Goal: Transaction & Acquisition: Book appointment/travel/reservation

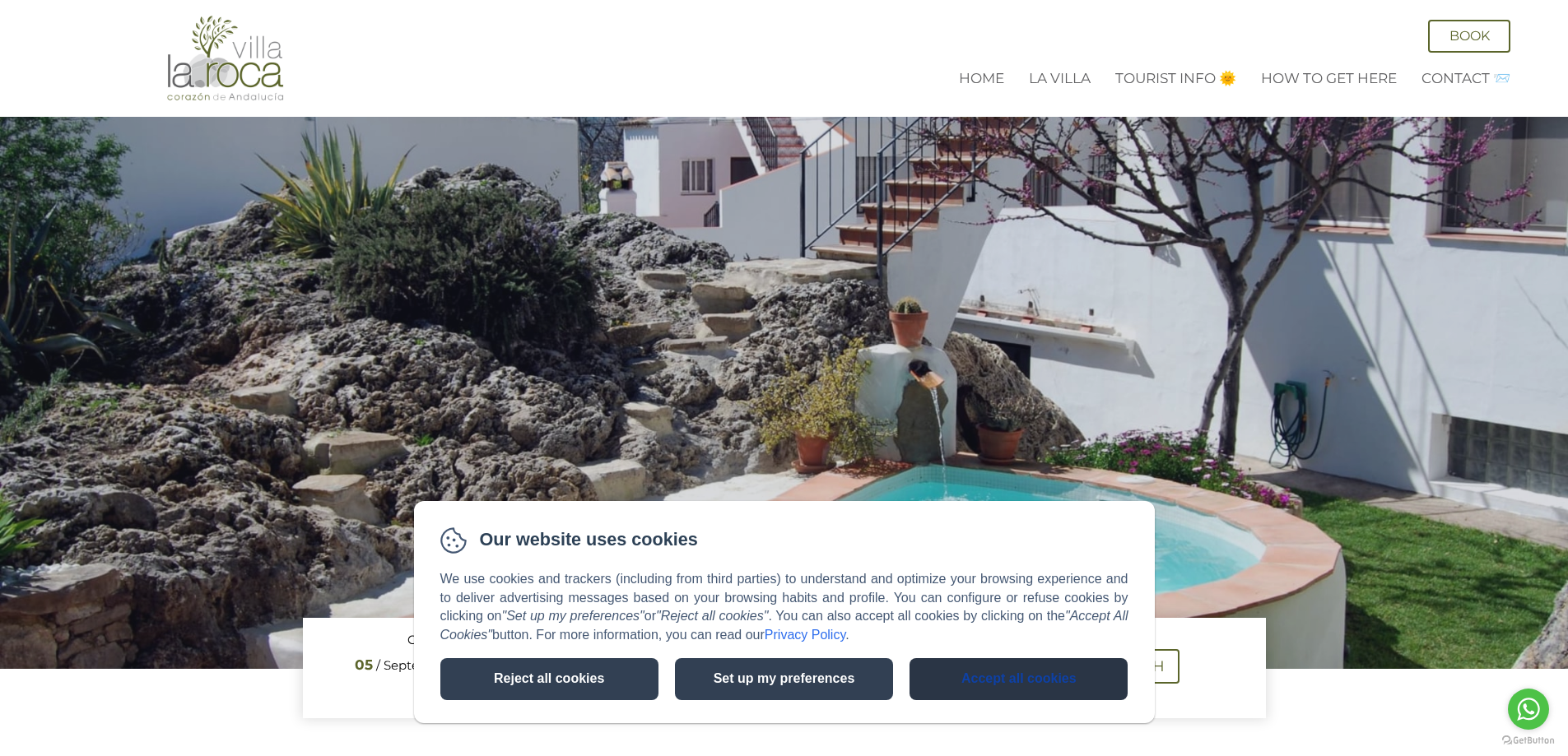
click at [971, 676] on button "Accept all cookies" at bounding box center [1018, 679] width 218 height 42
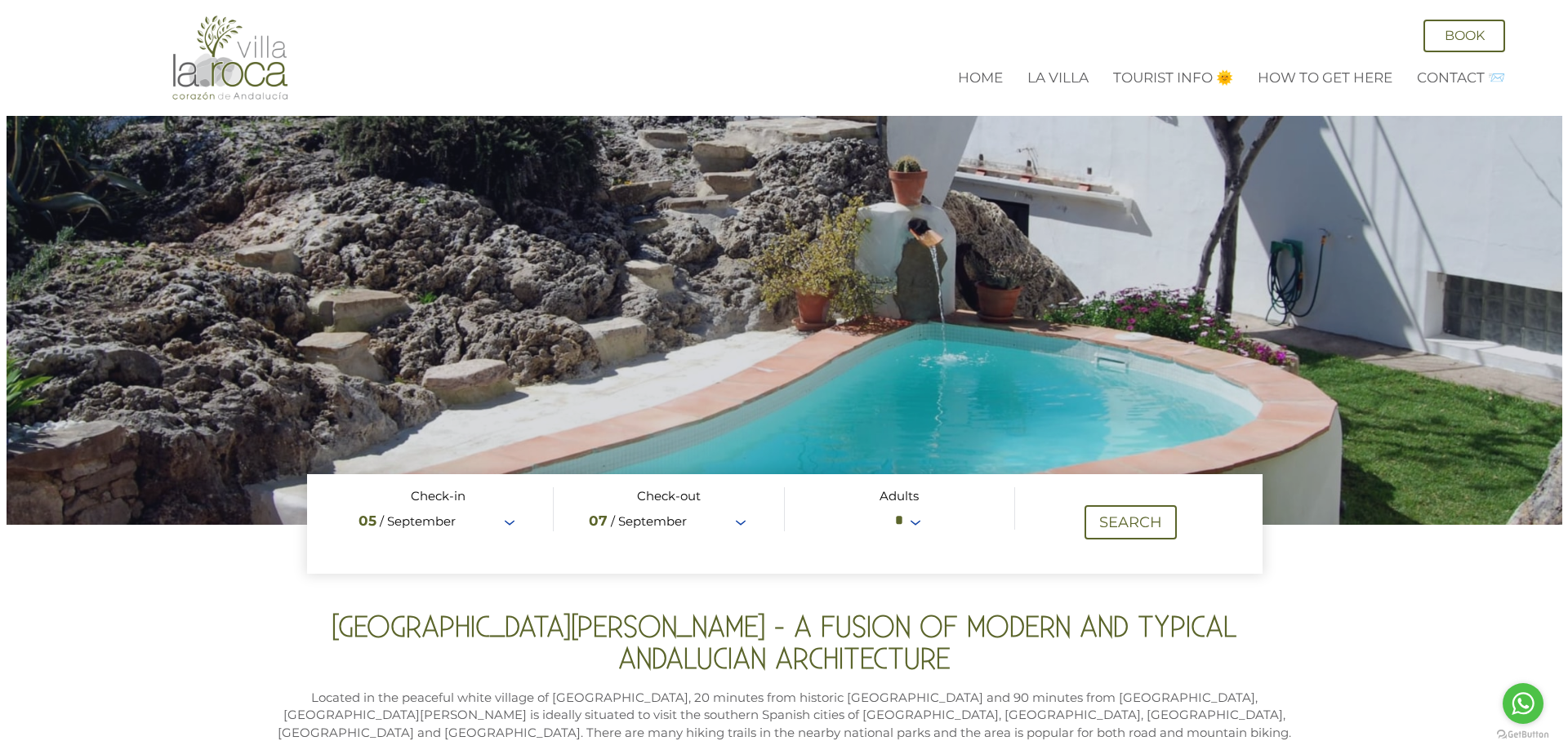
scroll to position [163, 0]
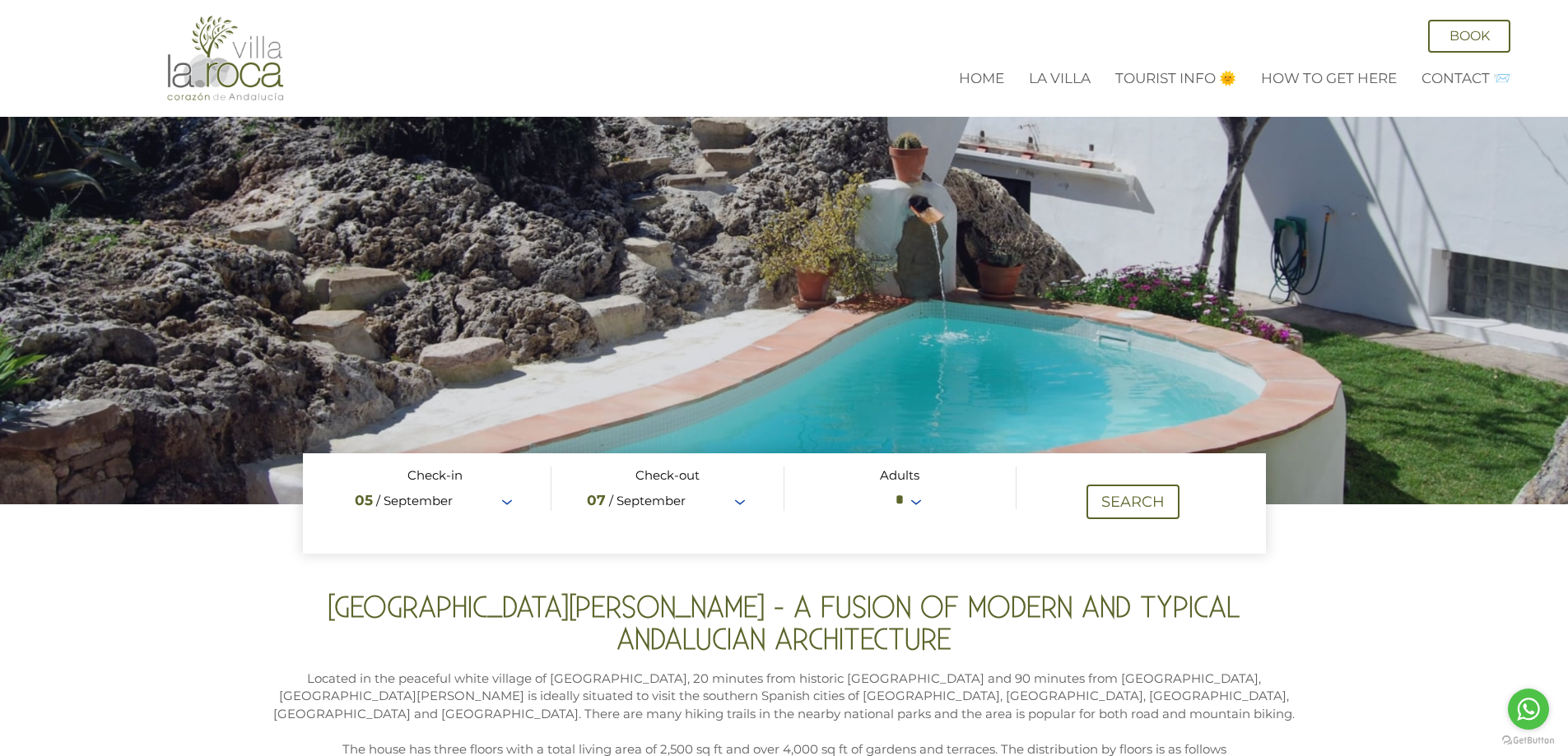
click at [903, 497] on span at bounding box center [784, 503] width 963 height 101
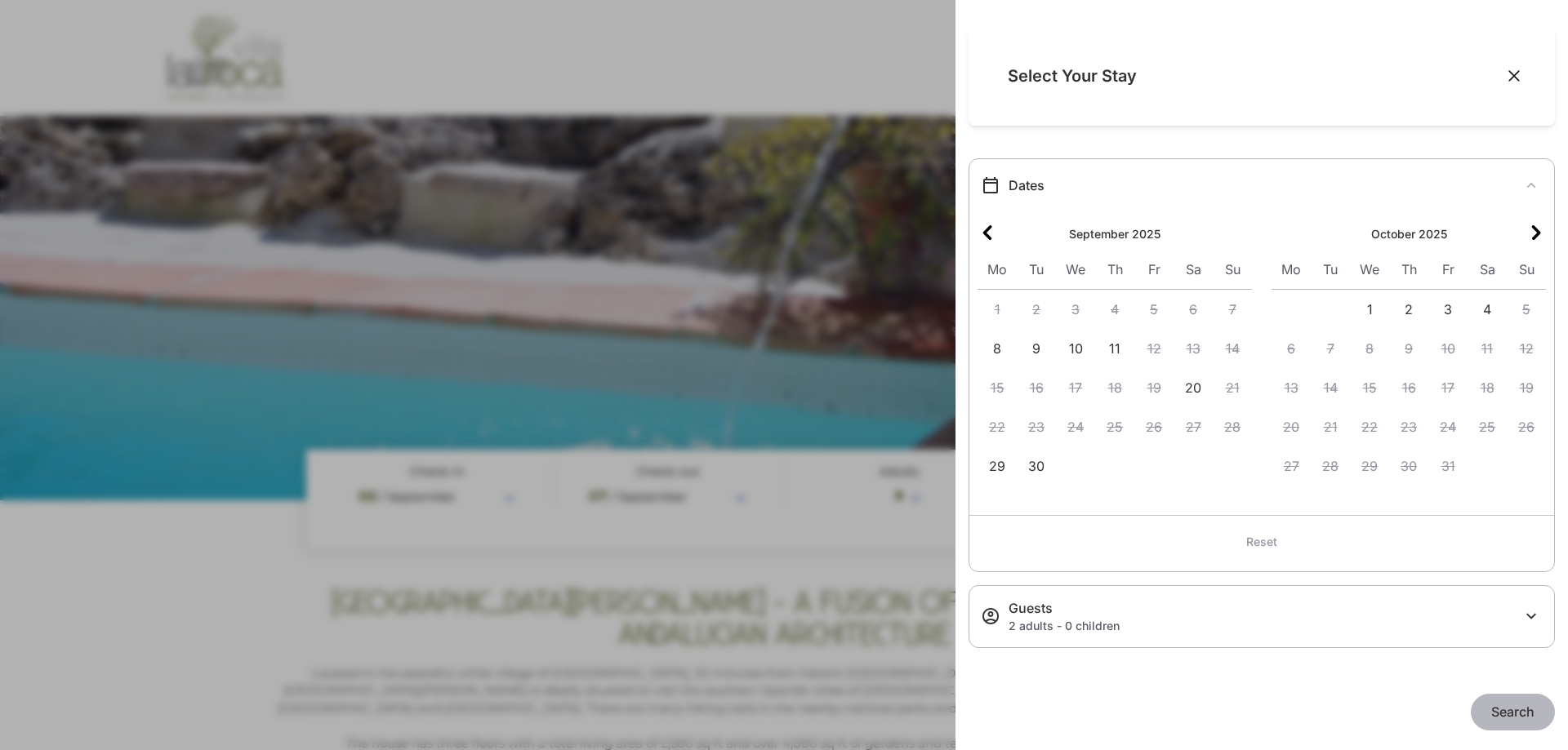
click at [1534, 236] on icon "Next month" at bounding box center [1536, 232] width 19 height 19
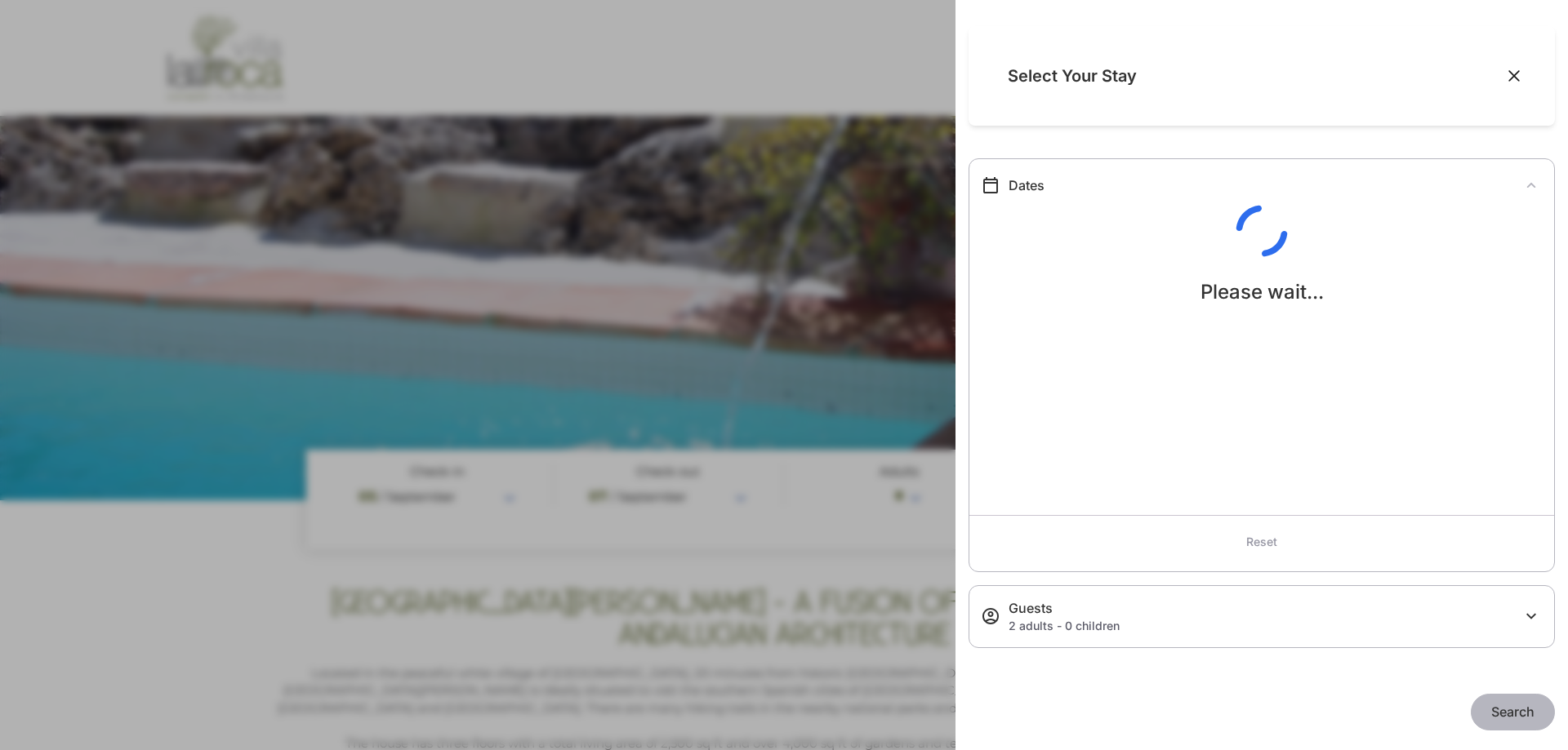
click at [1534, 236] on div "Please wait..." at bounding box center [1261, 256] width 585 height 102
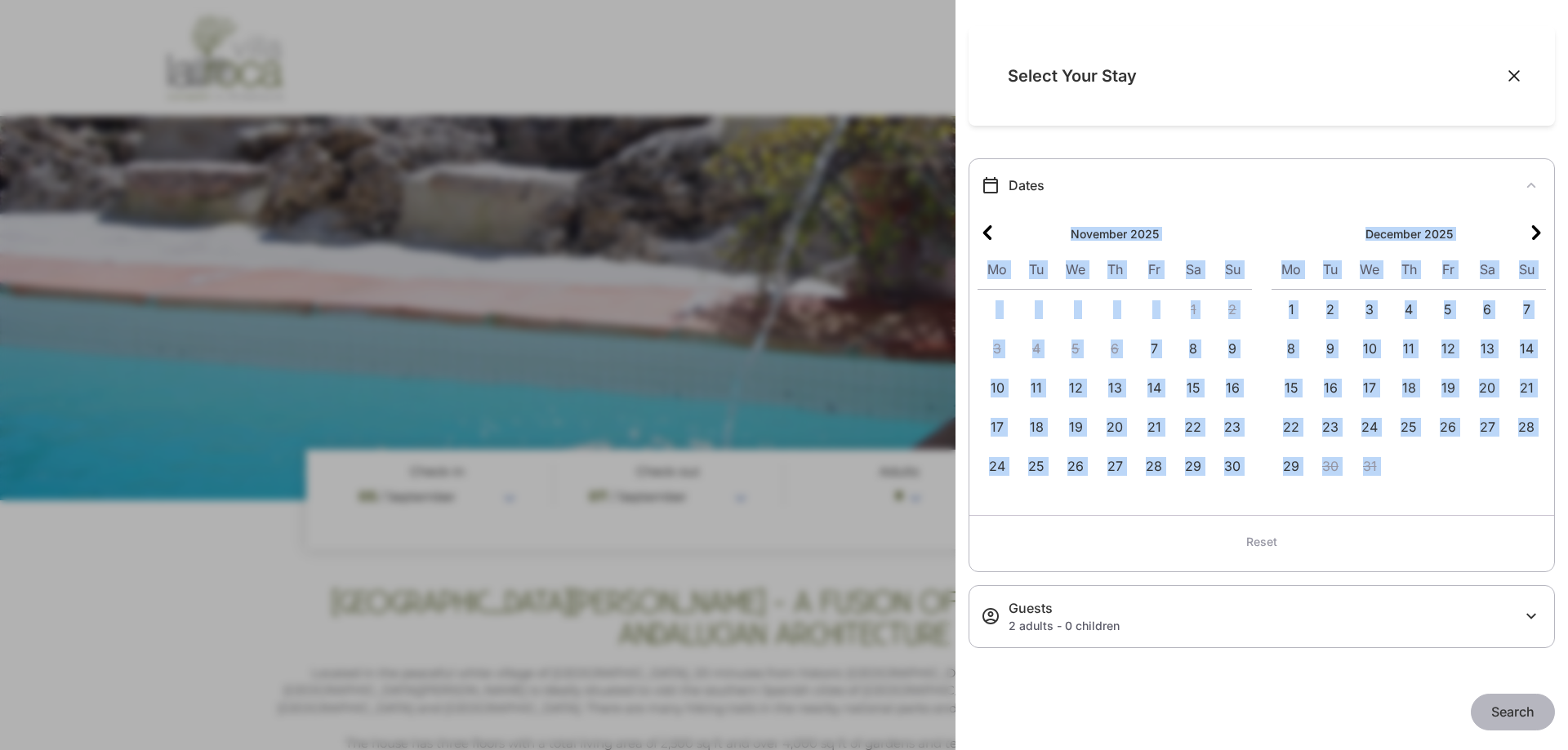
click at [1534, 236] on icon "Next month" at bounding box center [1536, 232] width 19 height 19
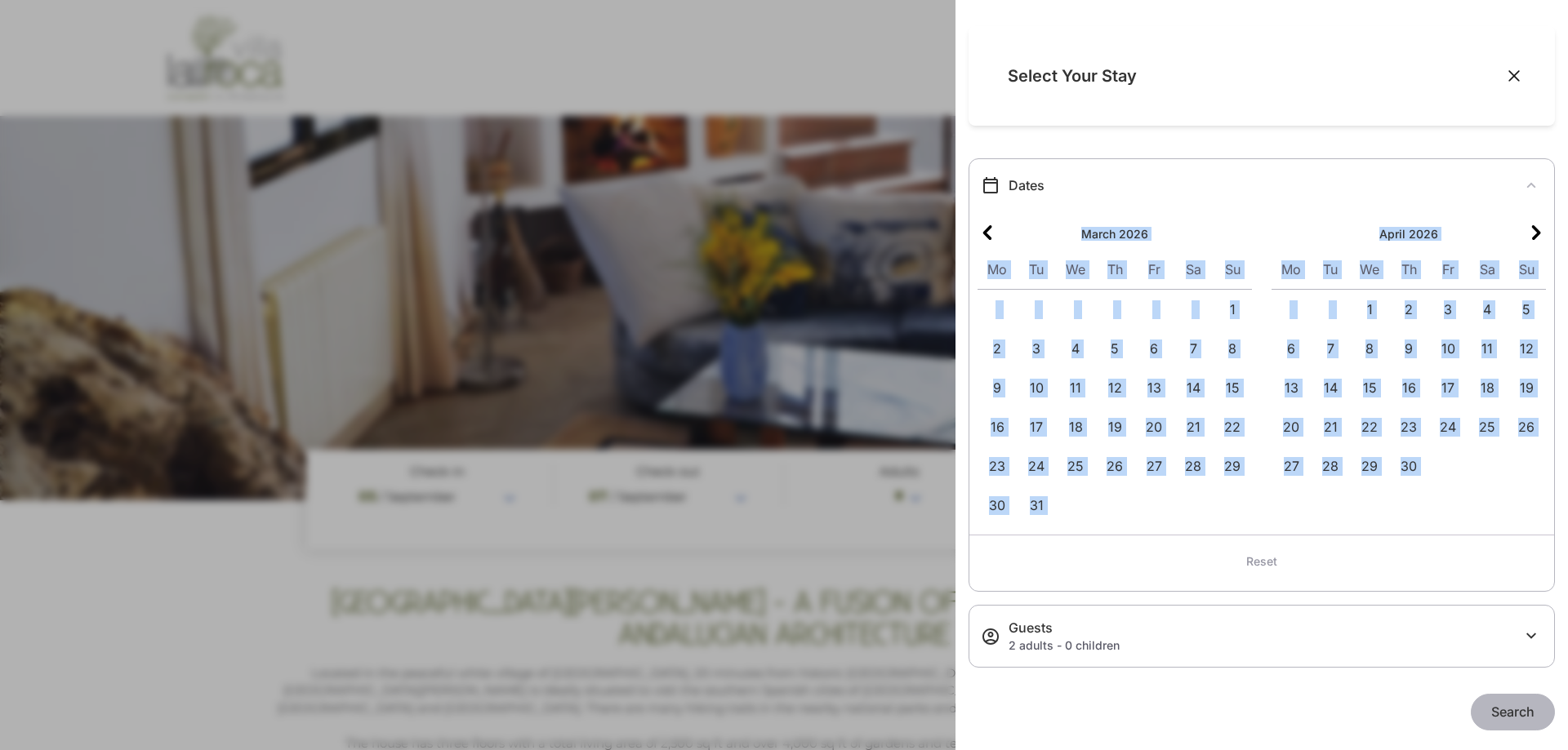
click at [1534, 236] on icon "Next month" at bounding box center [1536, 232] width 19 height 19
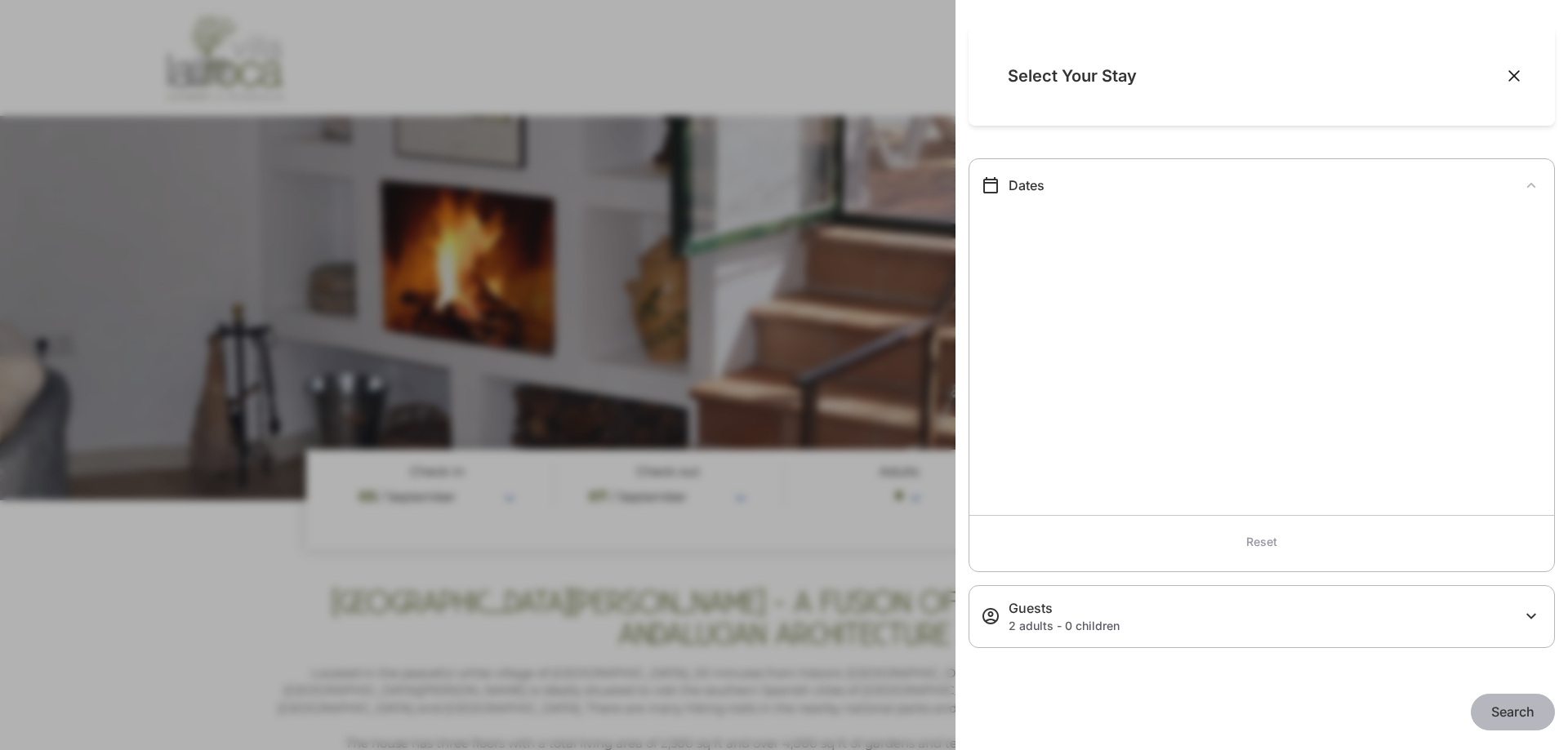
click at [1096, 628] on div "2 adults - 0 children" at bounding box center [1265, 626] width 513 height 17
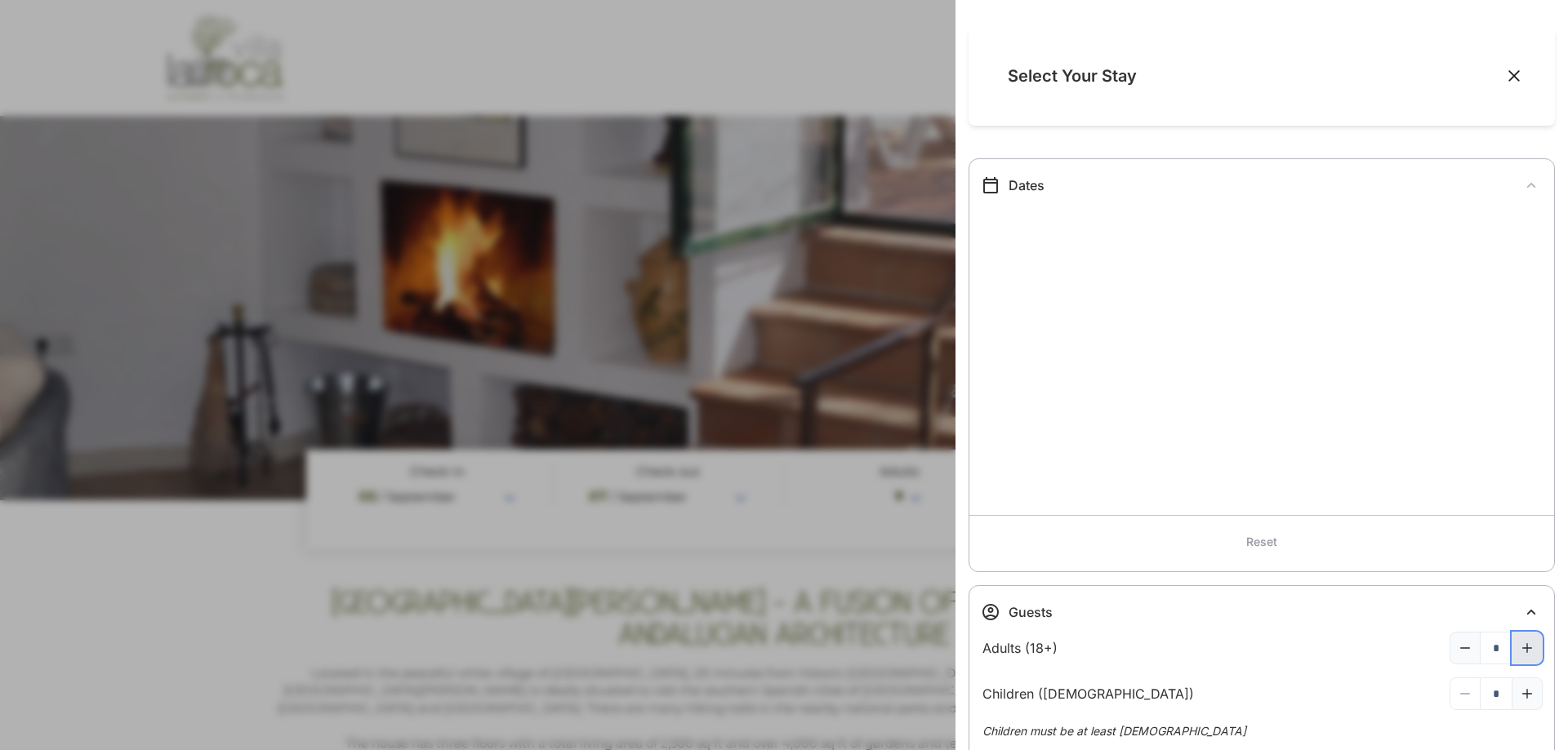
click at [1513, 635] on button "Increase quantity" at bounding box center [1526, 647] width 31 height 32
type input "*"
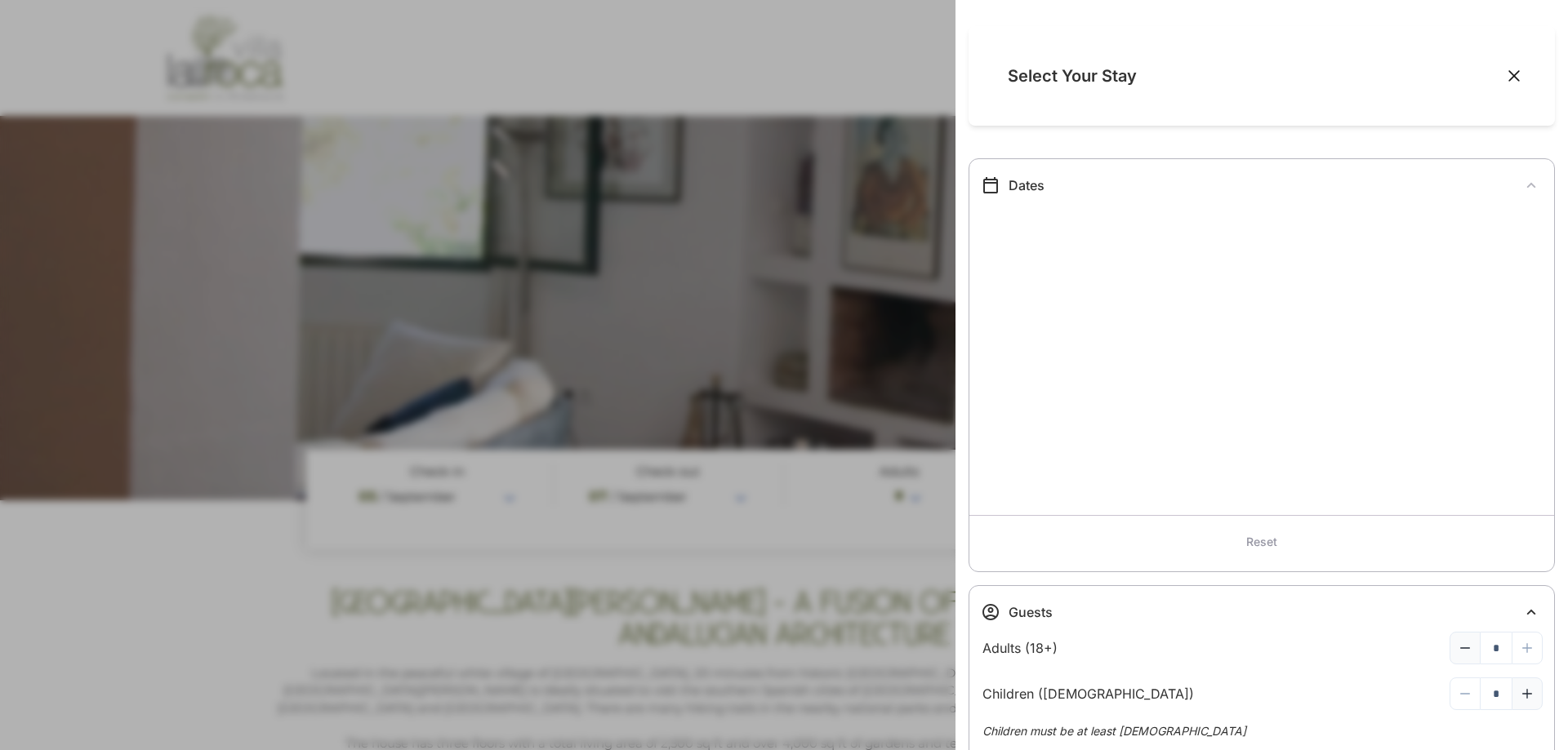
click at [1506, 76] on icon "Close" at bounding box center [1514, 75] width 17 height 17
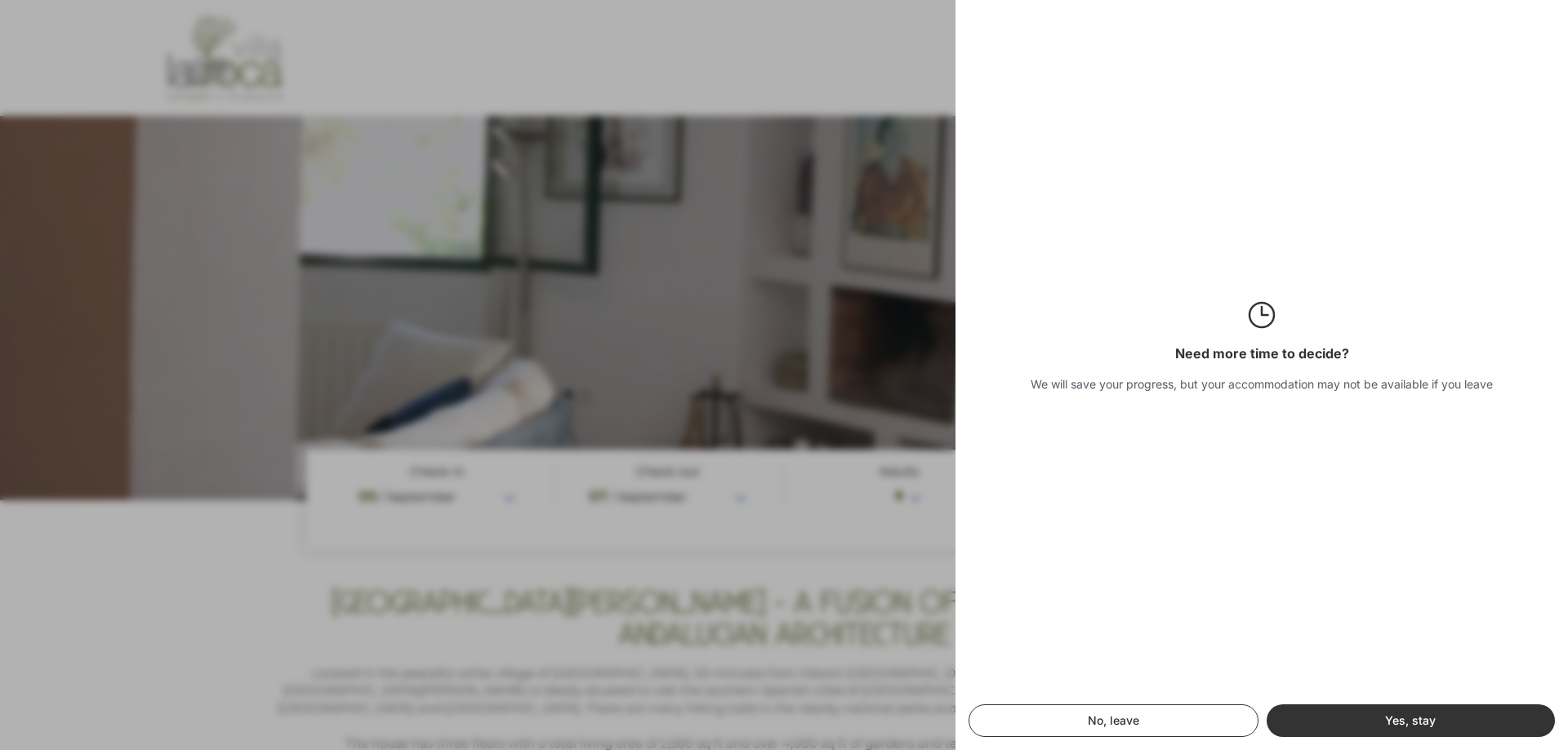
click at [744, 212] on div at bounding box center [784, 375] width 1568 height 750
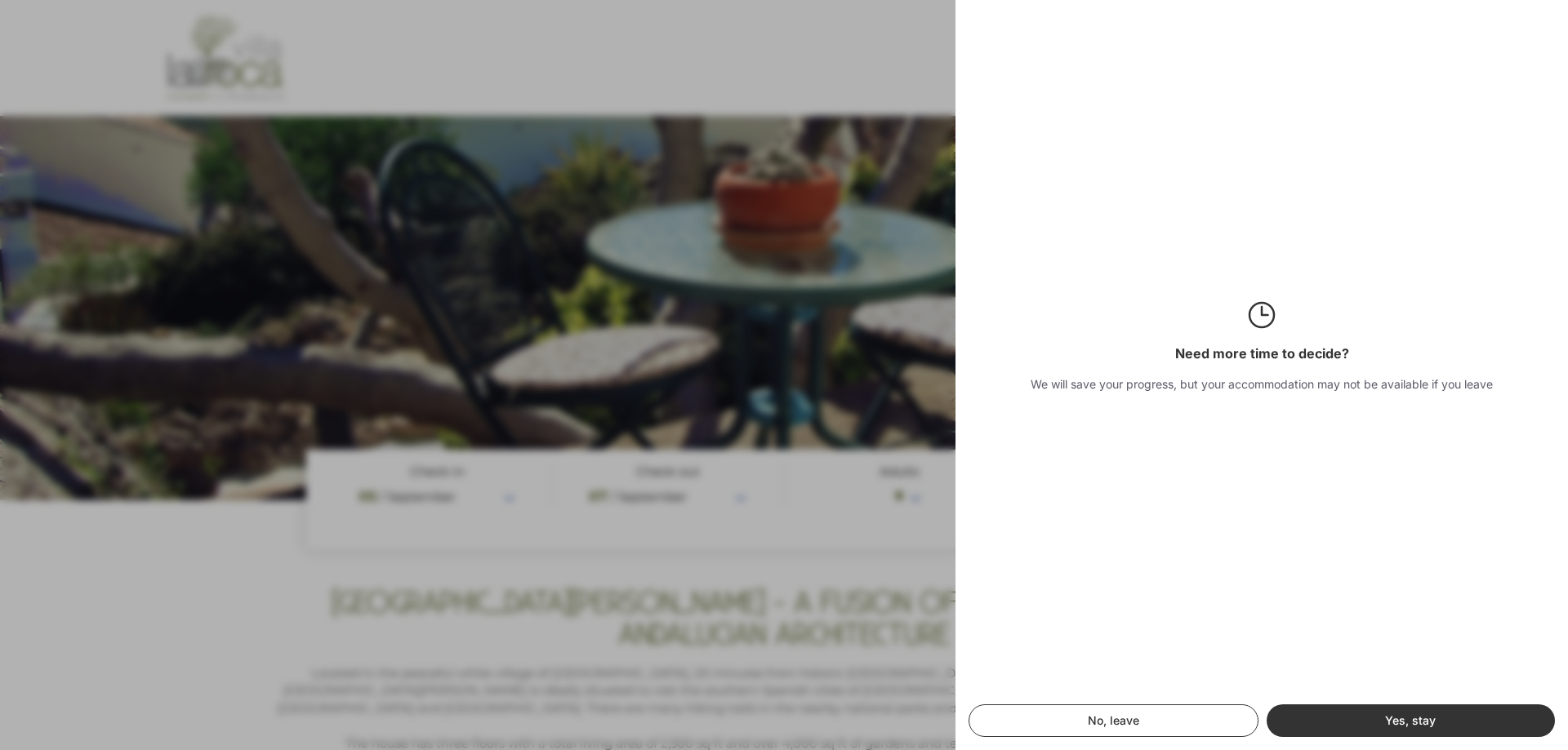
click at [1141, 730] on button "No, leave" at bounding box center [1113, 720] width 290 height 32
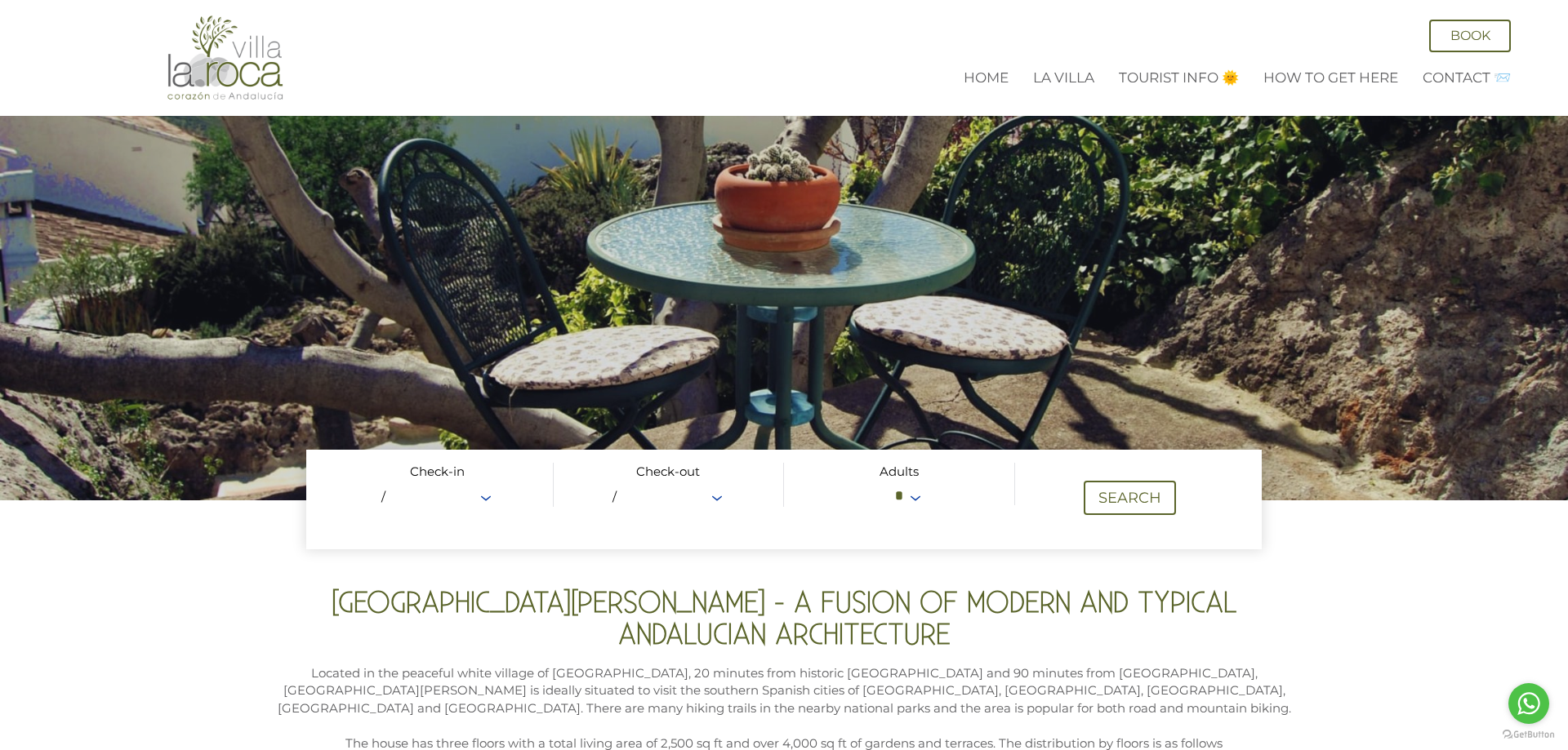
select select "*"
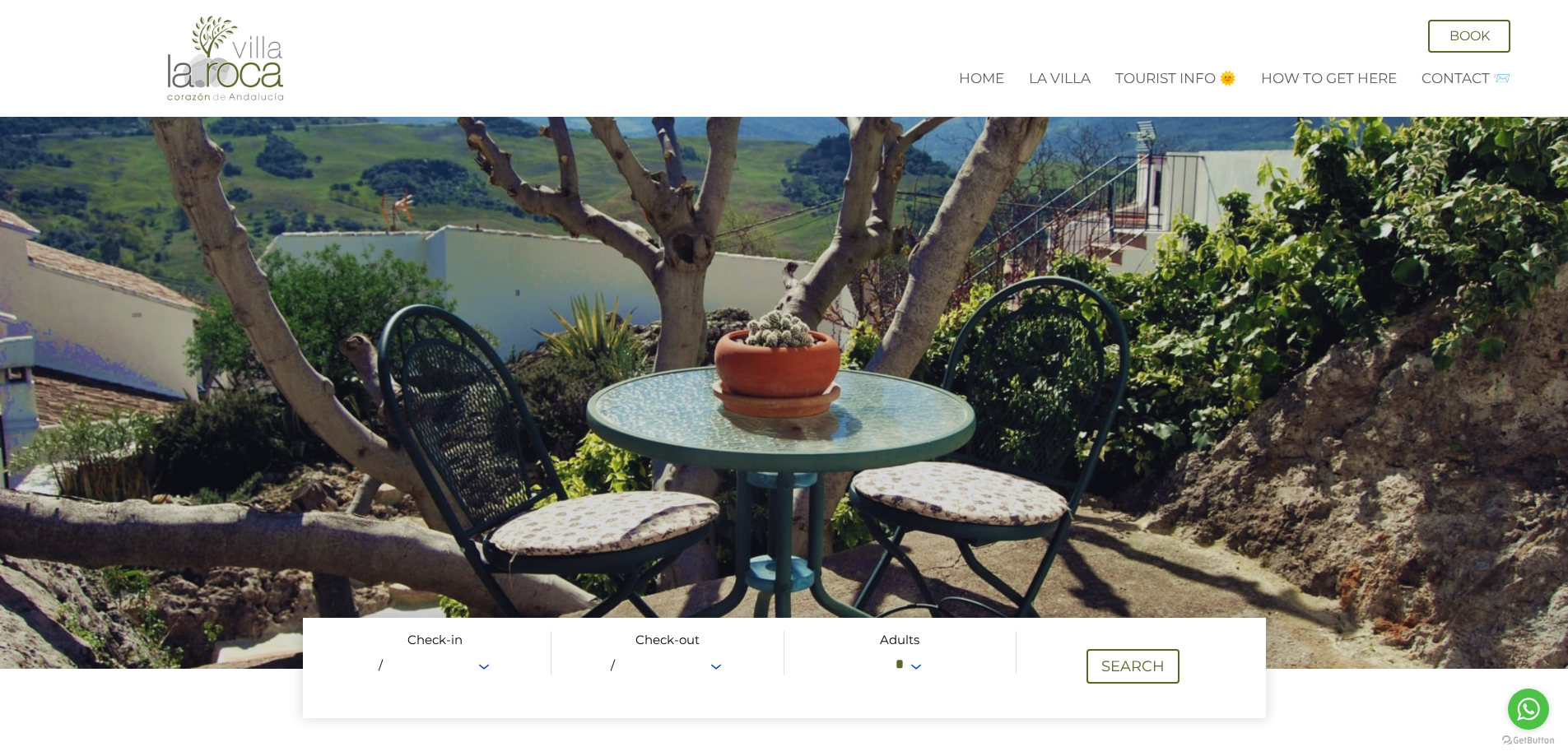
scroll to position [164, 0]
